Goal: Task Accomplishment & Management: Use online tool/utility

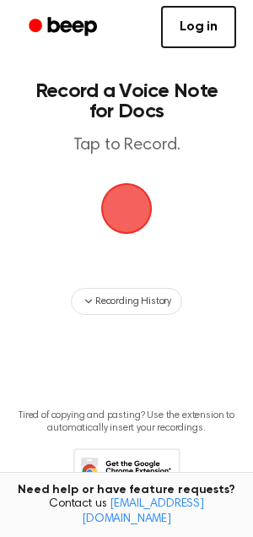
click at [144, 205] on span "button" at bounding box center [126, 208] width 73 height 73
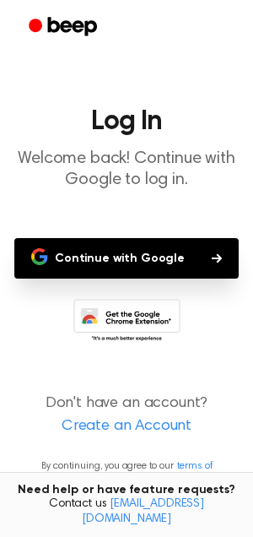
click at [144, 246] on button "Continue with Google" at bounding box center [126, 258] width 225 height 41
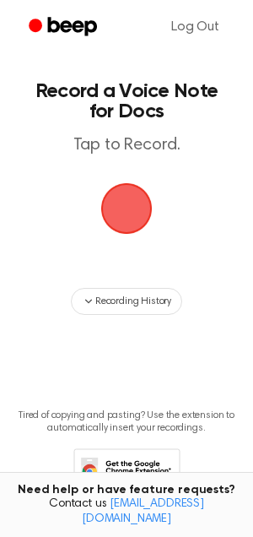
click at [127, 216] on span "button" at bounding box center [127, 209] width 90 height 90
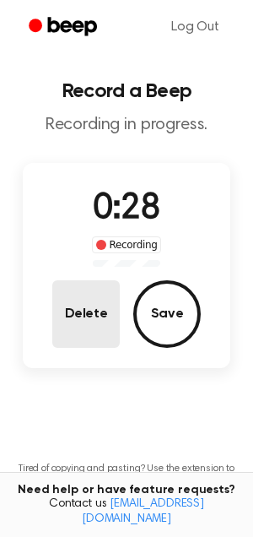
click at [96, 314] on button "Delete" at bounding box center [86, 314] width 68 height 68
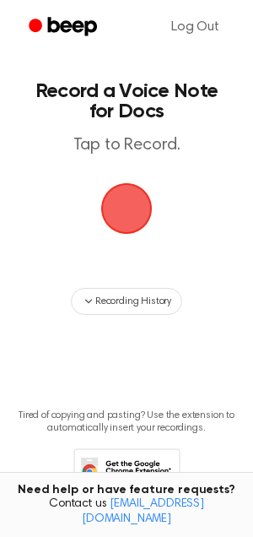
click at [133, 214] on span "button" at bounding box center [127, 209] width 88 height 88
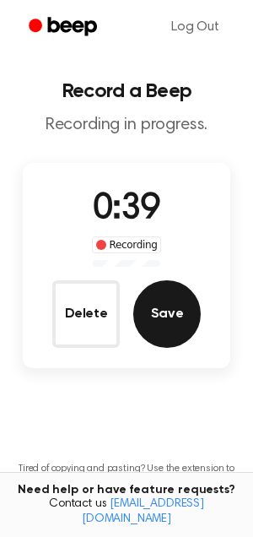
click at [162, 304] on button "Save" at bounding box center [167, 314] width 68 height 68
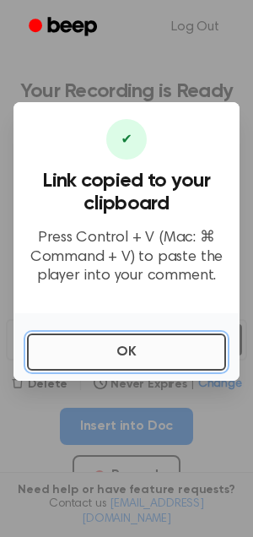
click at [117, 354] on button "OK" at bounding box center [126, 351] width 199 height 37
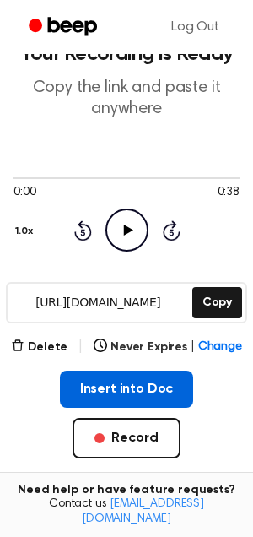
scroll to position [165, 0]
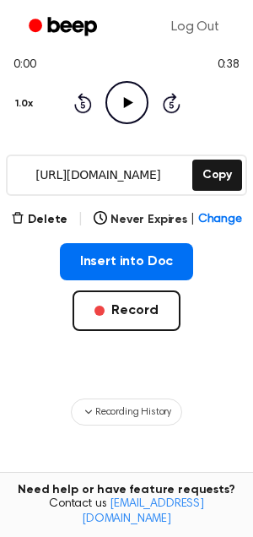
click at [79, 177] on input "[URL][DOMAIN_NAME]" at bounding box center [99, 175] width 182 height 38
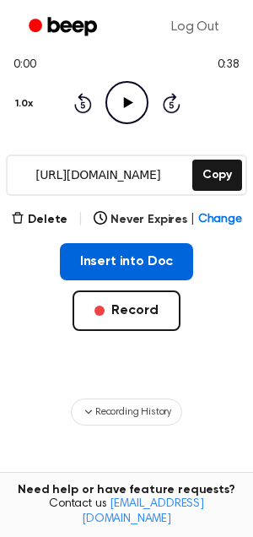
click at [99, 266] on button "Insert into Doc" at bounding box center [127, 261] width 134 height 37
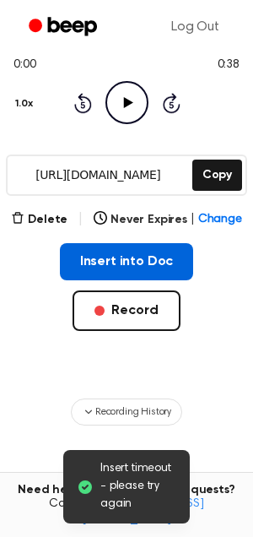
click at [138, 252] on button "Insert into Doc" at bounding box center [127, 261] width 134 height 37
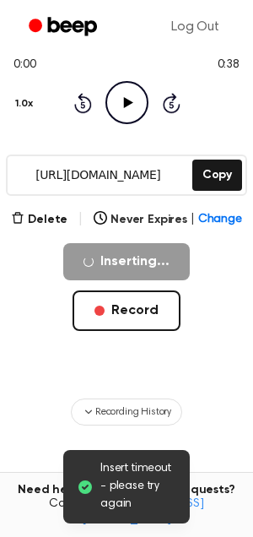
click at [213, 232] on div "Delete | Never Expires | Change Inserting... Record" at bounding box center [127, 297] width 226 height 176
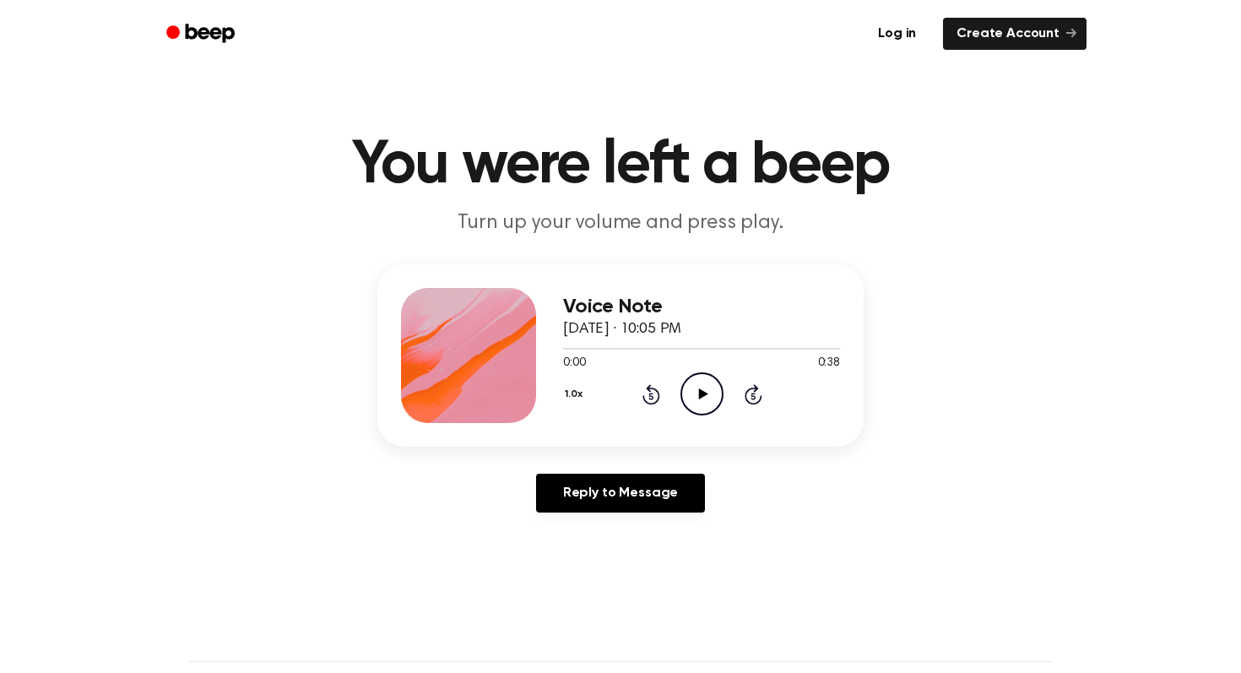
click at [705, 384] on icon "Play Audio" at bounding box center [701, 393] width 43 height 43
